Goal: Check status: Check status

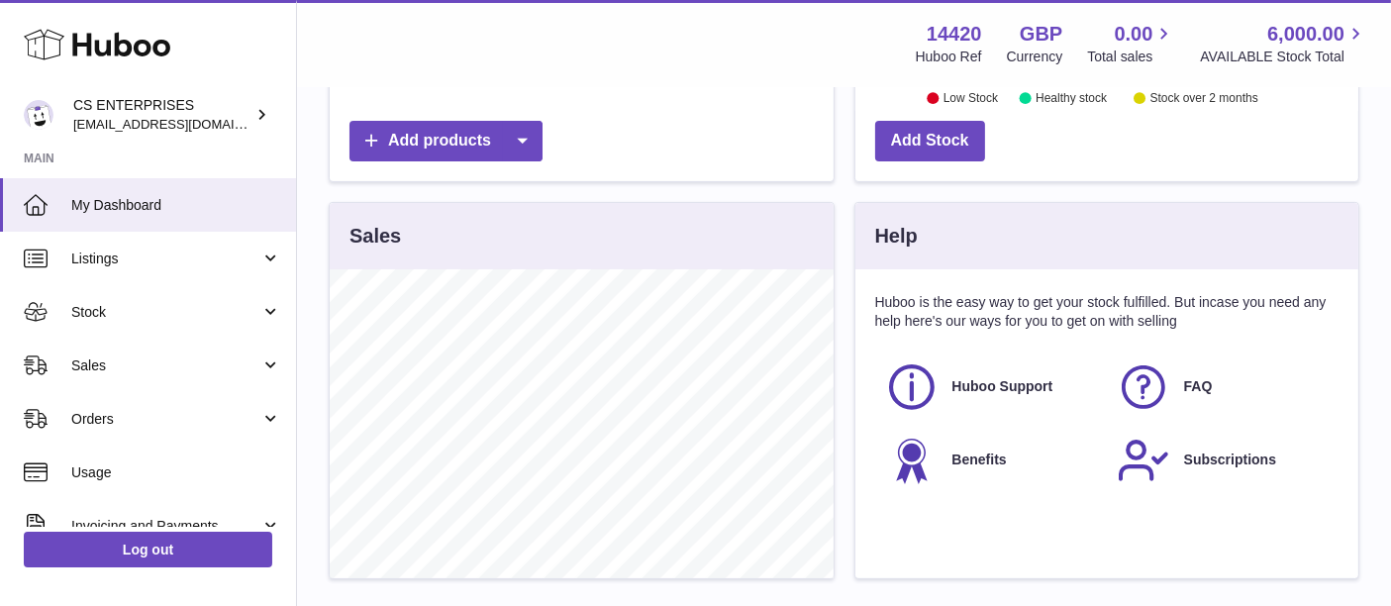
scroll to position [550, 0]
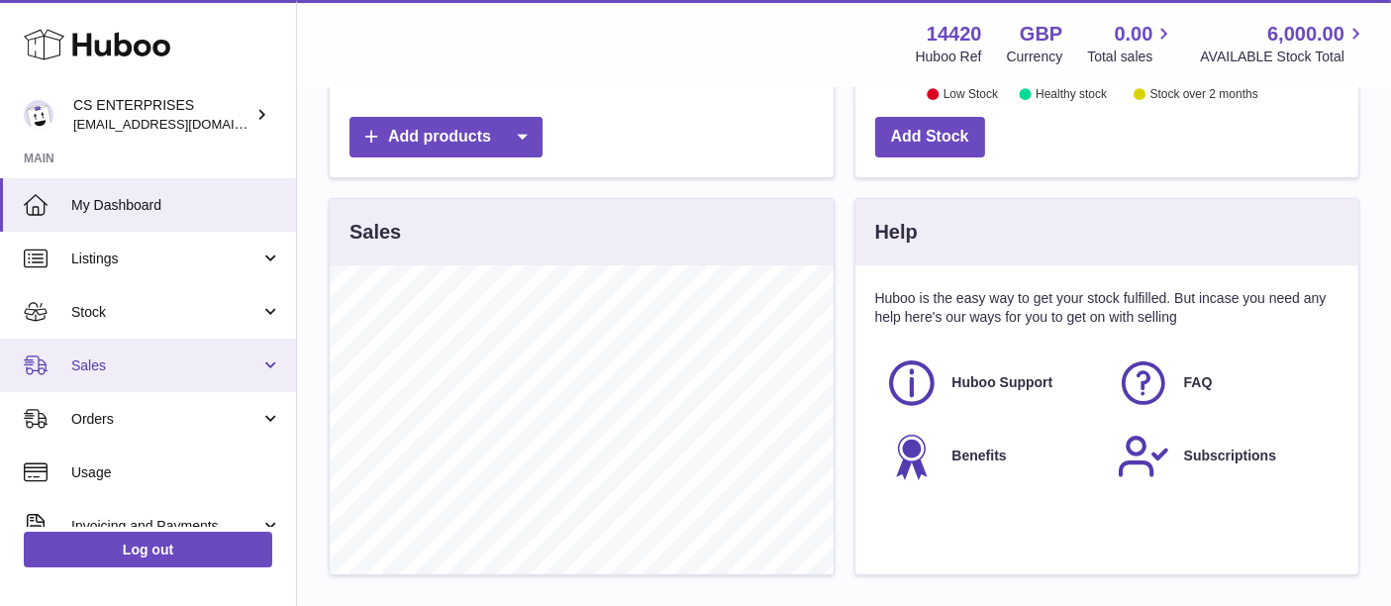
click at [102, 357] on span "Sales" at bounding box center [165, 365] width 189 height 19
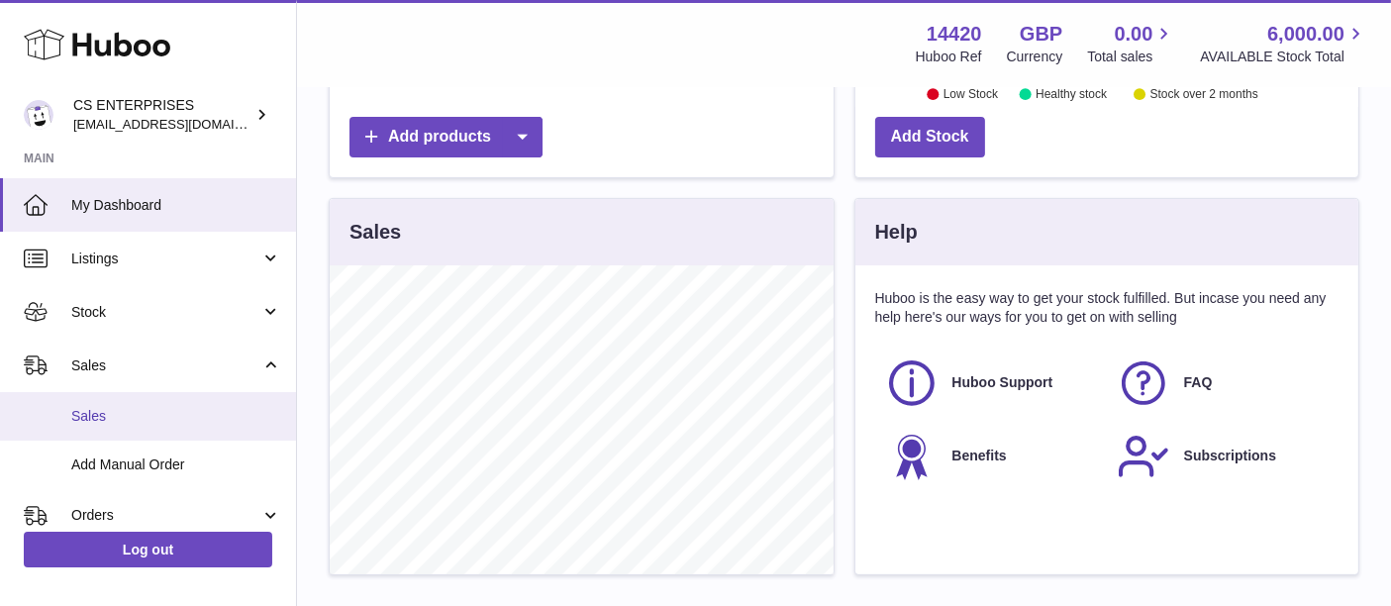
click at [121, 404] on link "Sales" at bounding box center [148, 416] width 296 height 49
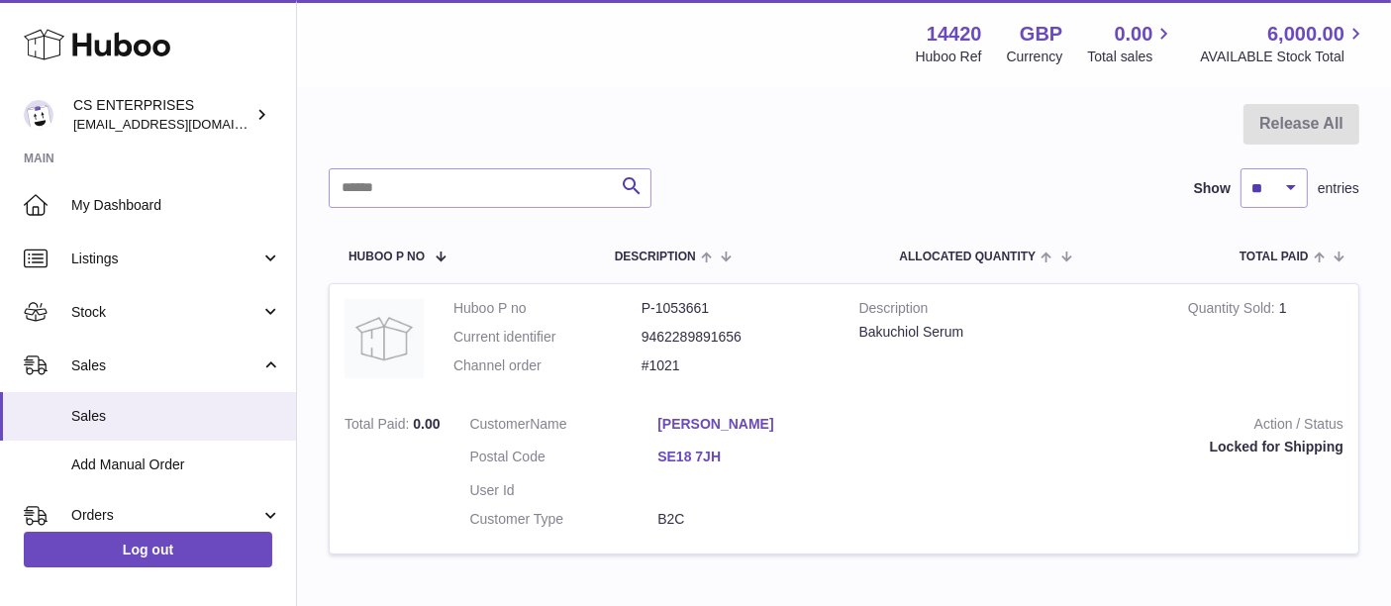
scroll to position [109, 0]
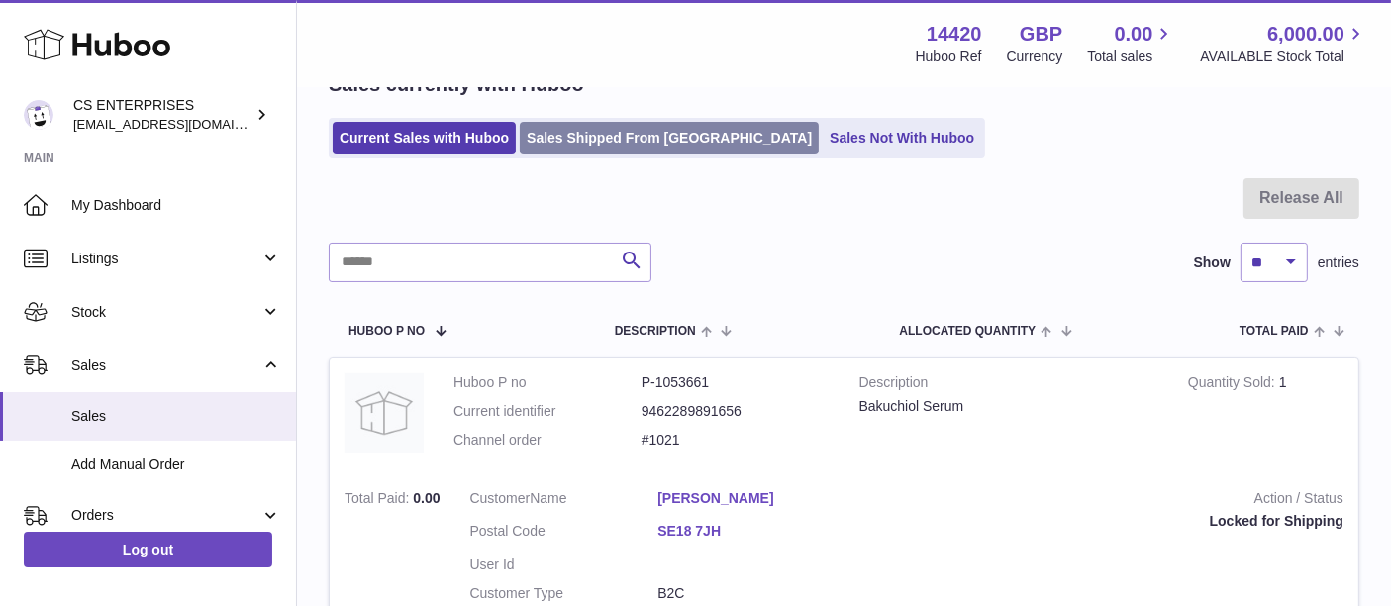
click at [654, 145] on link "Sales Shipped From Huboo" at bounding box center [669, 138] width 299 height 33
